Goal: Information Seeking & Learning: Learn about a topic

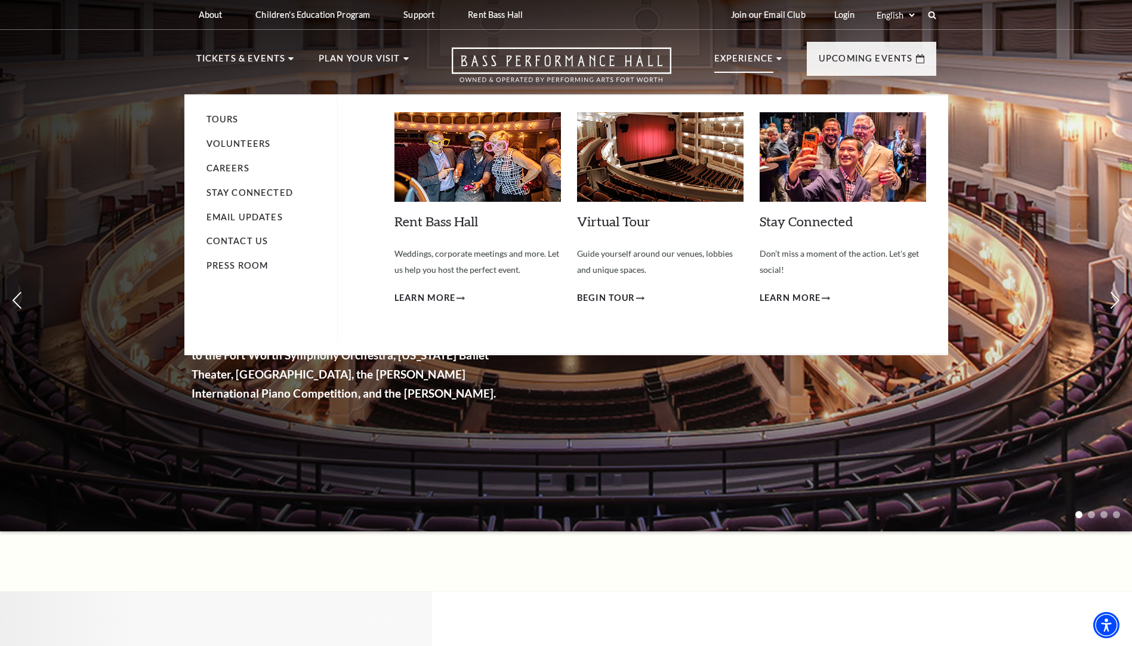
click at [778, 57] on icon at bounding box center [779, 58] width 5 height 3
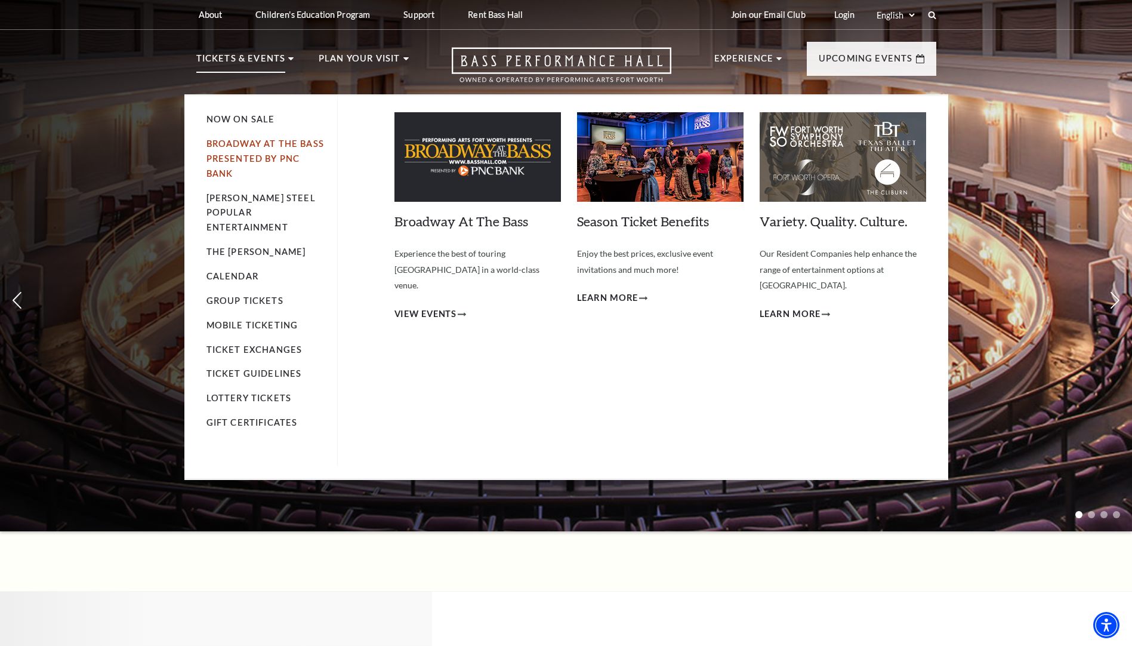
click at [275, 146] on link "Broadway At The Bass presented by PNC Bank" at bounding box center [266, 158] width 118 height 40
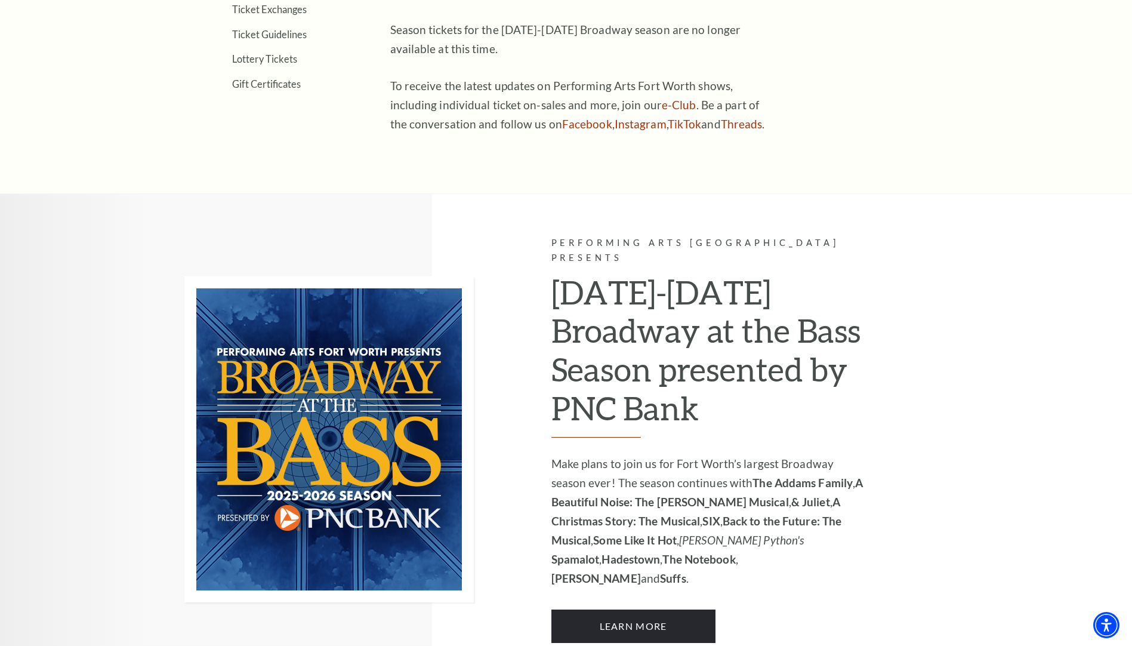
scroll to position [776, 0]
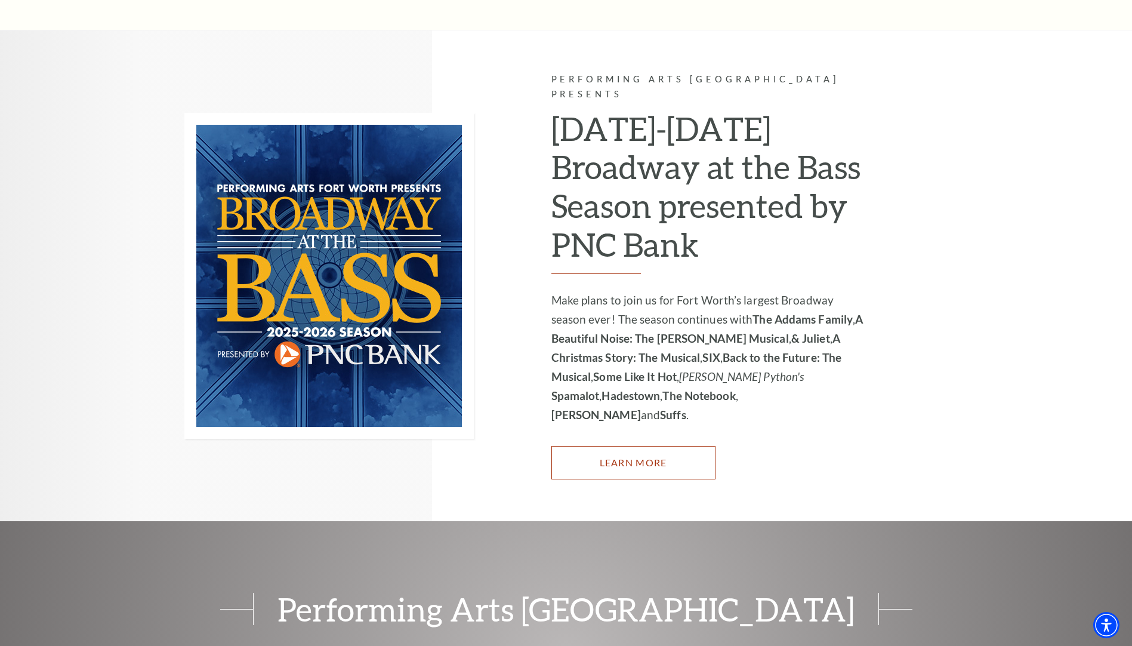
click at [651, 446] on link "Learn More" at bounding box center [634, 462] width 164 height 33
